Goal: Information Seeking & Learning: Learn about a topic

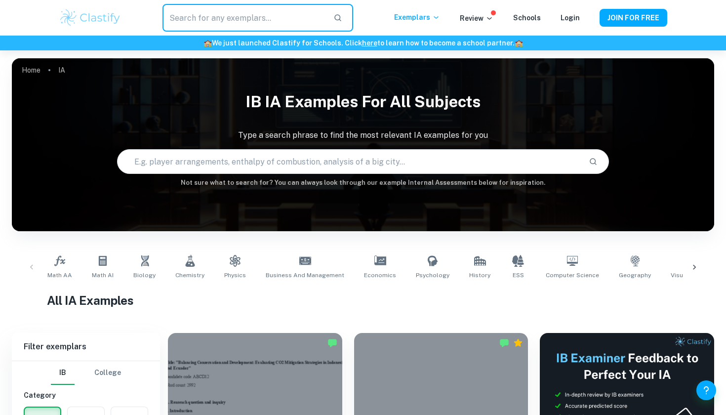
click at [264, 13] on input "text" at bounding box center [243, 18] width 163 height 28
type input "history ia"
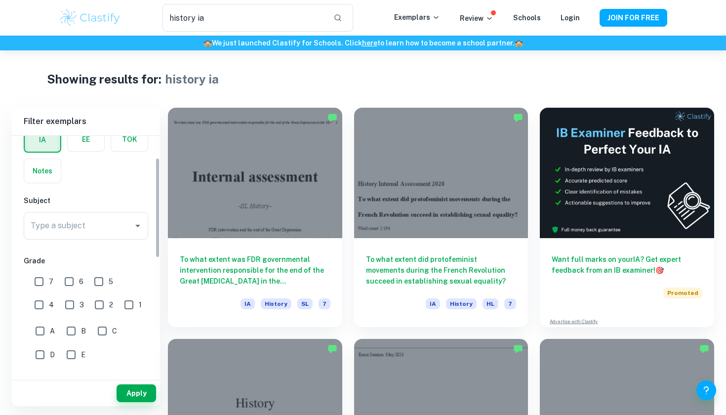
scroll to position [55, 0]
click at [36, 274] on input "7" at bounding box center [39, 281] width 20 height 20
checkbox input "true"
click at [72, 281] on input "6" at bounding box center [69, 281] width 20 height 20
checkbox input "true"
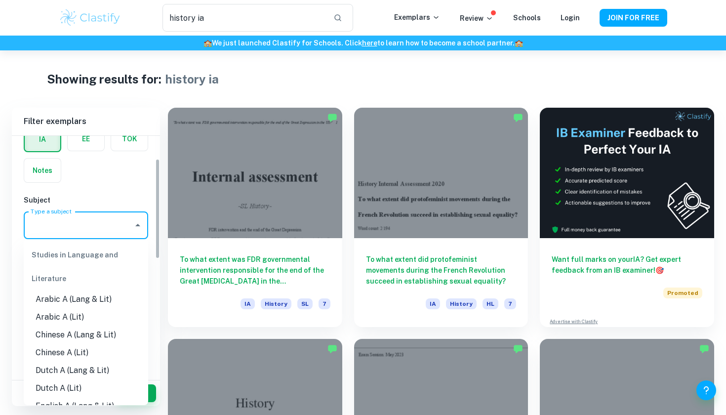
click at [88, 226] on input "Type a subject" at bounding box center [78, 225] width 101 height 19
click at [103, 167] on div "IA EE TOK Notes" at bounding box center [83, 152] width 130 height 62
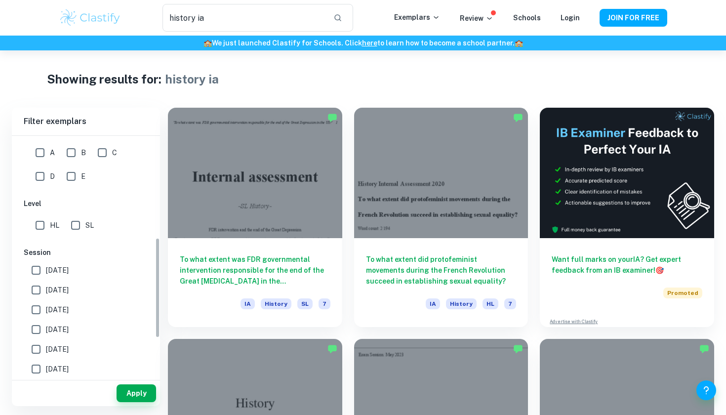
scroll to position [246, 0]
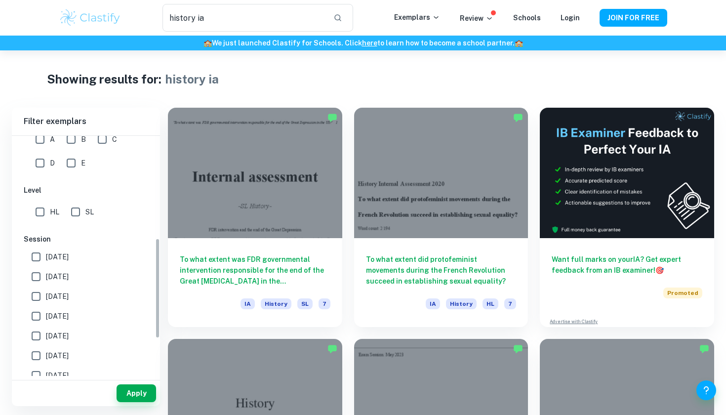
click at [44, 213] on input "HL" at bounding box center [40, 212] width 20 height 20
checkbox input "true"
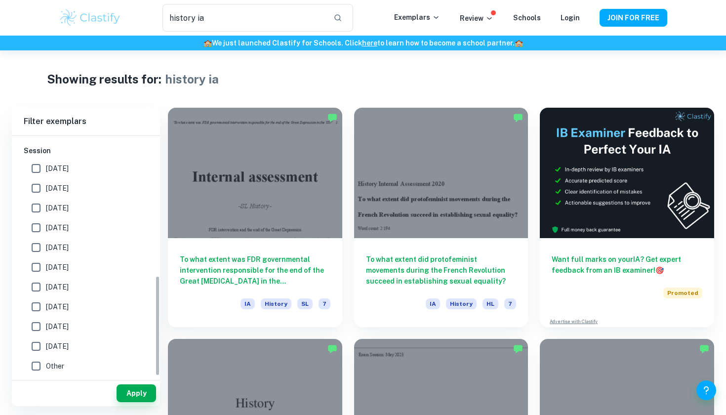
scroll to position [334, 0]
click at [140, 392] on button "Apply" at bounding box center [137, 393] width 40 height 18
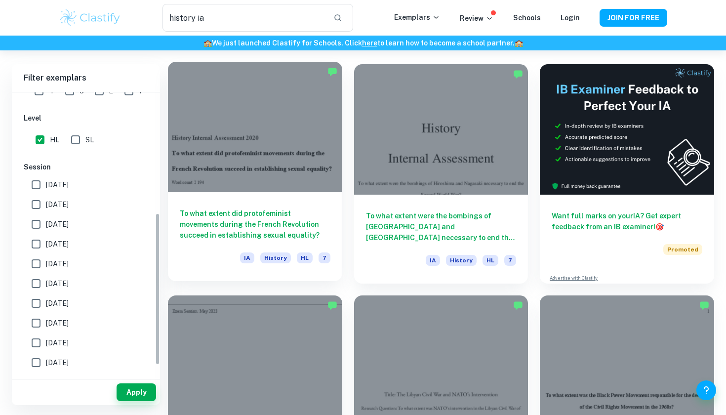
scroll to position [44, 0]
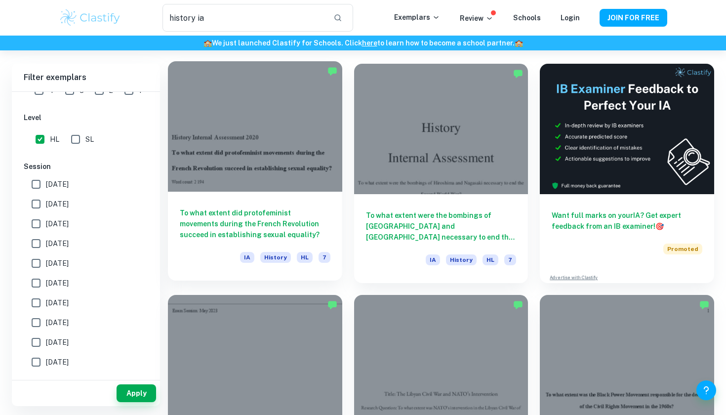
click at [314, 96] on div at bounding box center [255, 126] width 174 height 130
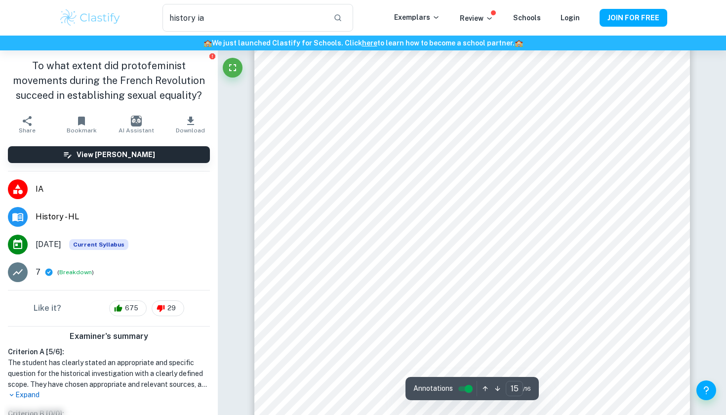
scroll to position [8262, 0]
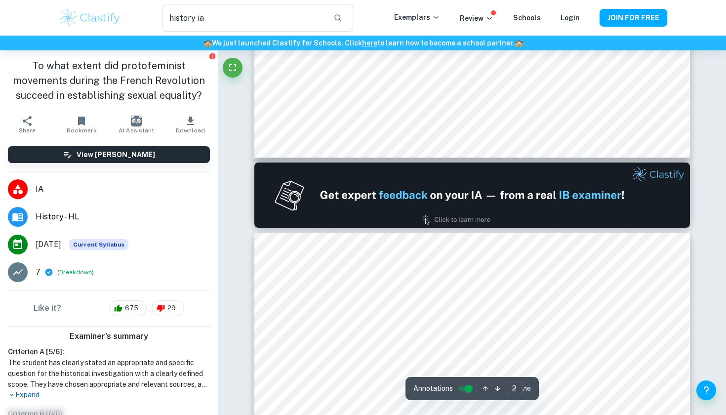
type input "1"
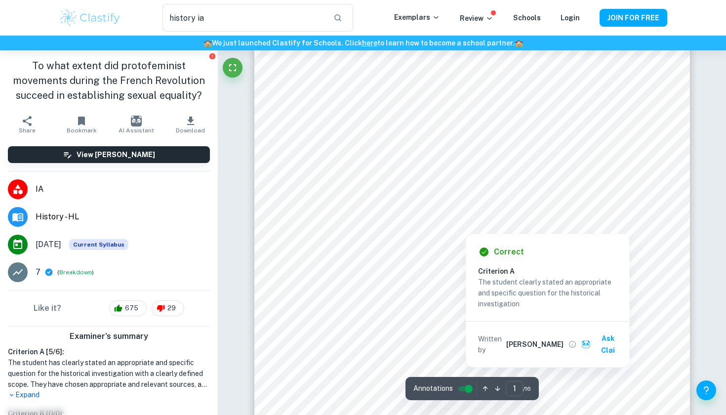
scroll to position [51, 0]
